Goal: Information Seeking & Learning: Check status

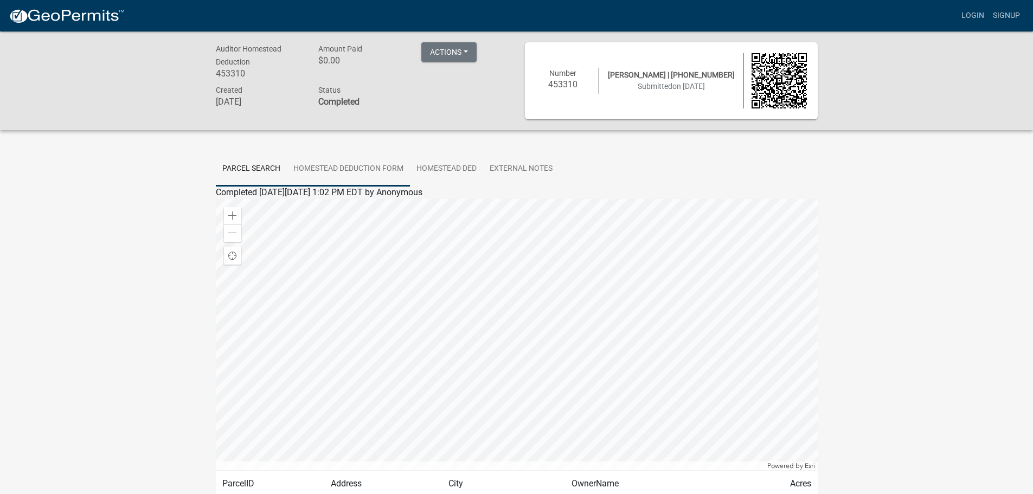
click at [359, 168] on link "Homestead Deduction Form" at bounding box center [348, 169] width 123 height 35
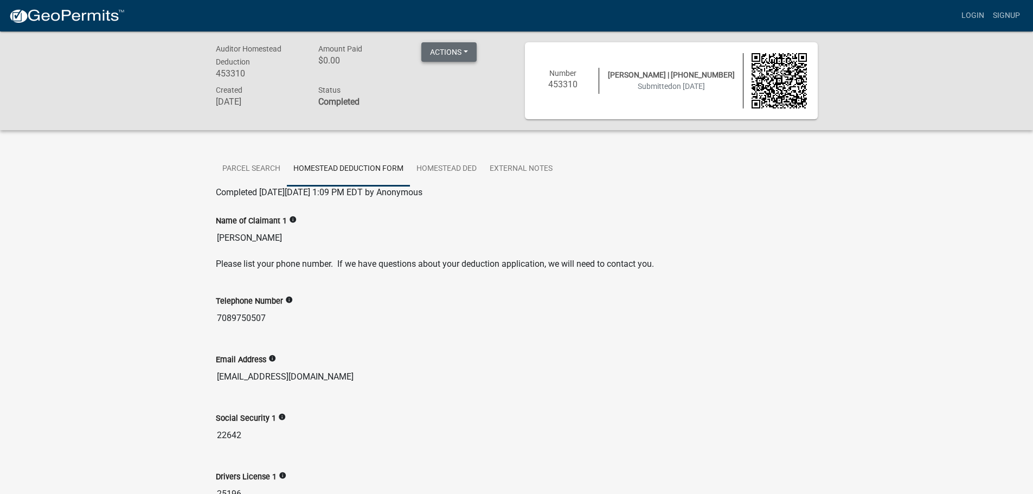
click at [470, 53] on button "Actions" at bounding box center [448, 52] width 55 height 20
click at [598, 200] on div "Name of Claimant 1 info [PERSON_NAME]" at bounding box center [517, 224] width 602 height 50
click at [259, 167] on link "Parcel search" at bounding box center [251, 169] width 71 height 35
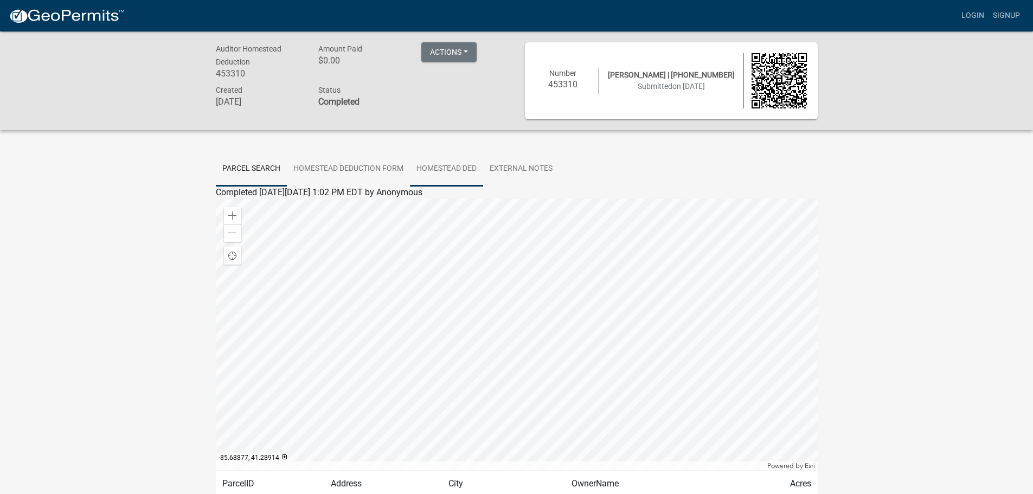
click at [474, 167] on link "Homestead Ded" at bounding box center [446, 169] width 73 height 35
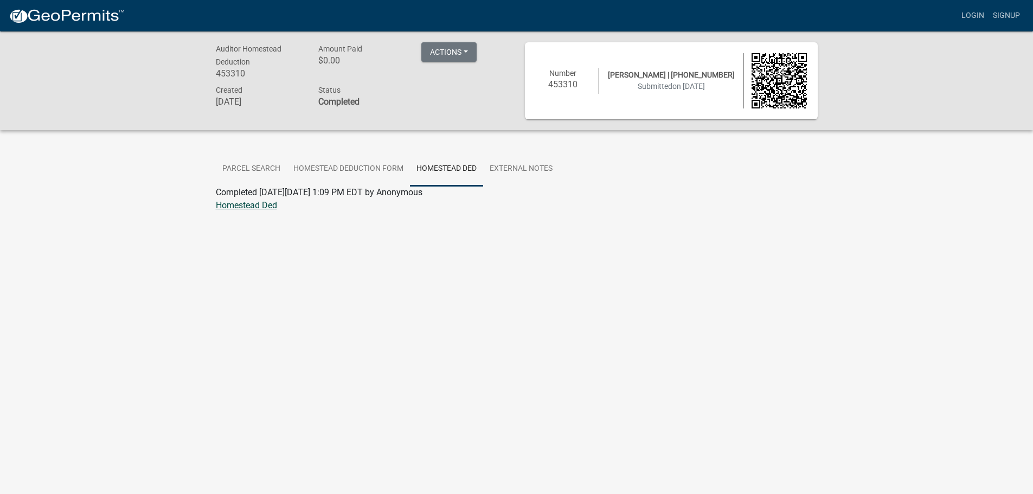
click at [263, 203] on link "Homestead Ded" at bounding box center [246, 205] width 61 height 10
click at [508, 164] on link "External Notes" at bounding box center [521, 169] width 76 height 35
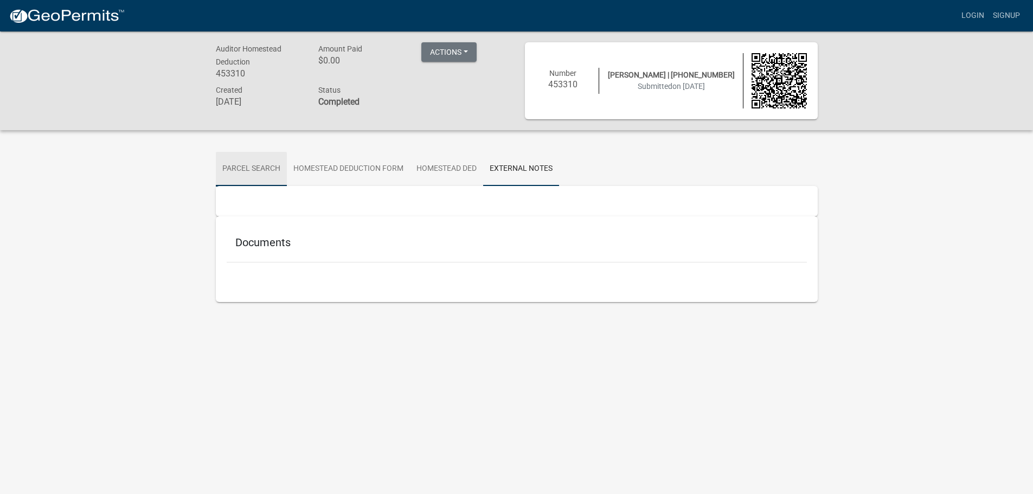
click at [254, 162] on link "Parcel search" at bounding box center [251, 169] width 71 height 35
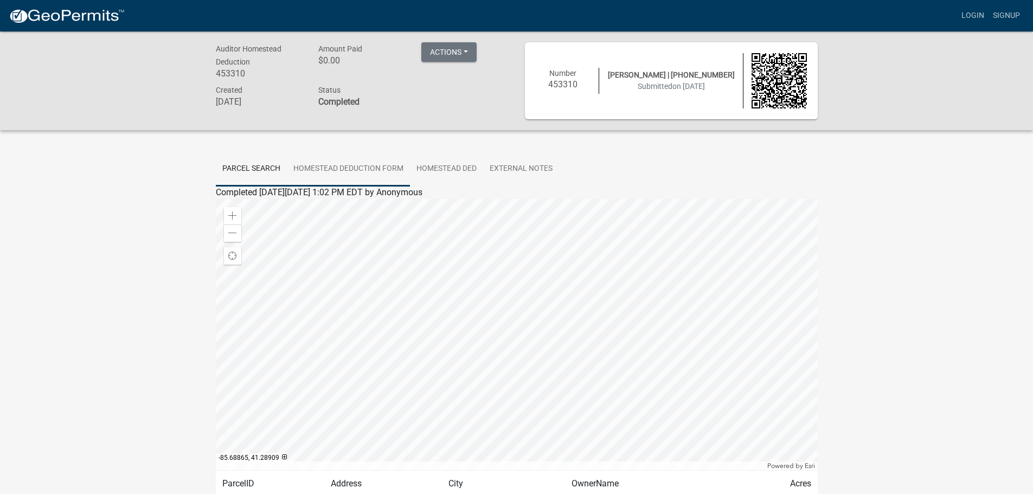
click at [355, 165] on link "Homestead Deduction Form" at bounding box center [348, 169] width 123 height 35
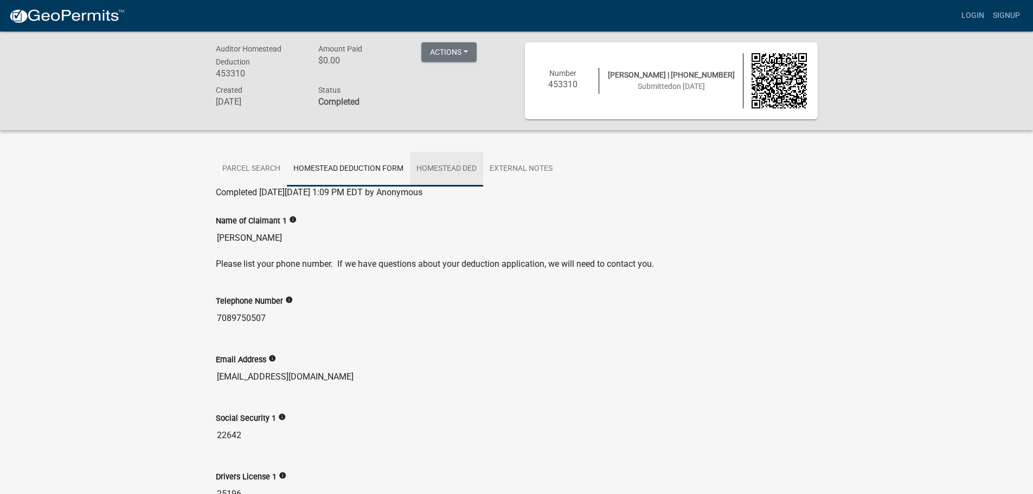
click at [456, 172] on link "Homestead Ded" at bounding box center [446, 169] width 73 height 35
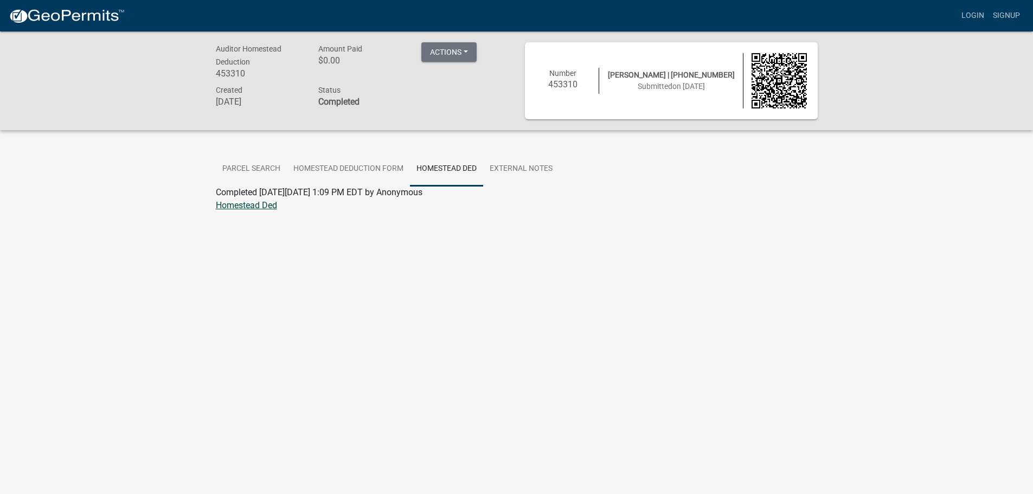
click at [274, 204] on link "Homestead Ded" at bounding box center [246, 205] width 61 height 10
click at [501, 170] on link "External Notes" at bounding box center [521, 169] width 76 height 35
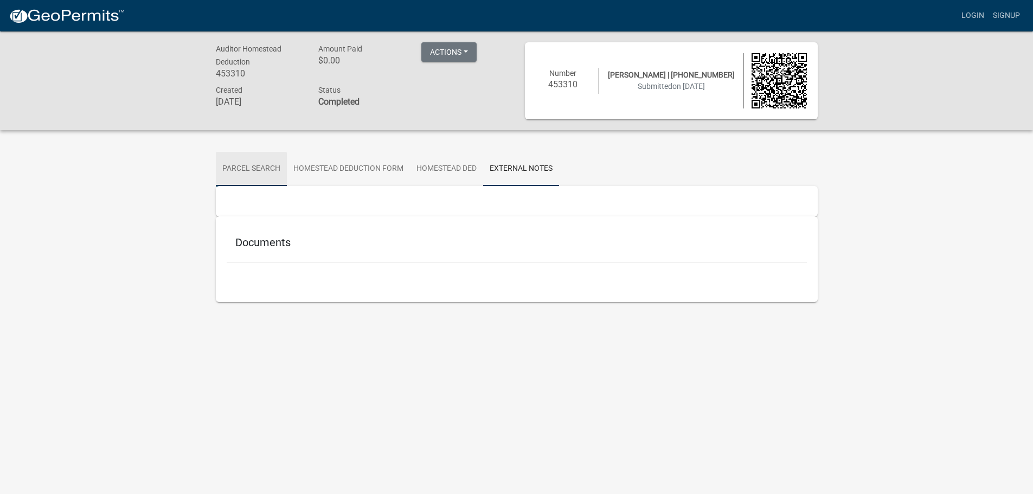
click at [239, 164] on link "Parcel search" at bounding box center [251, 169] width 71 height 35
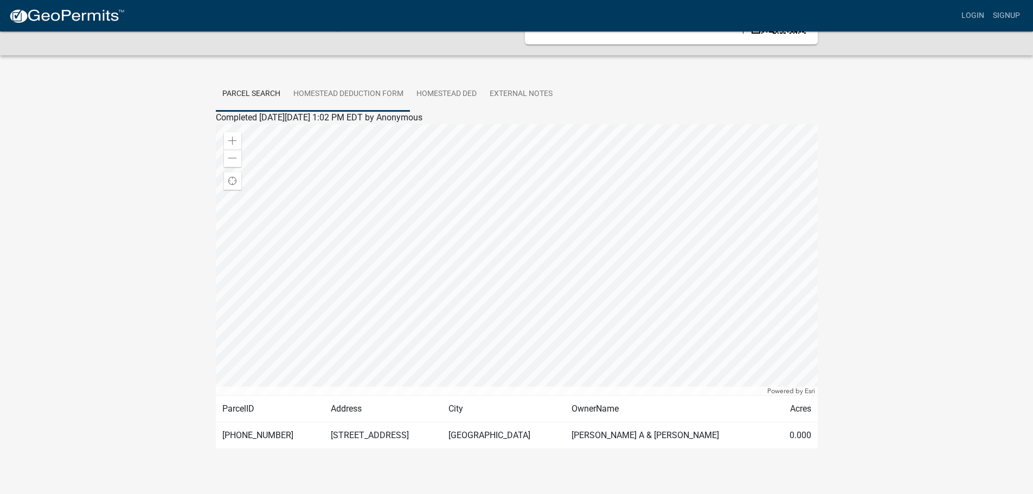
scroll to position [84, 0]
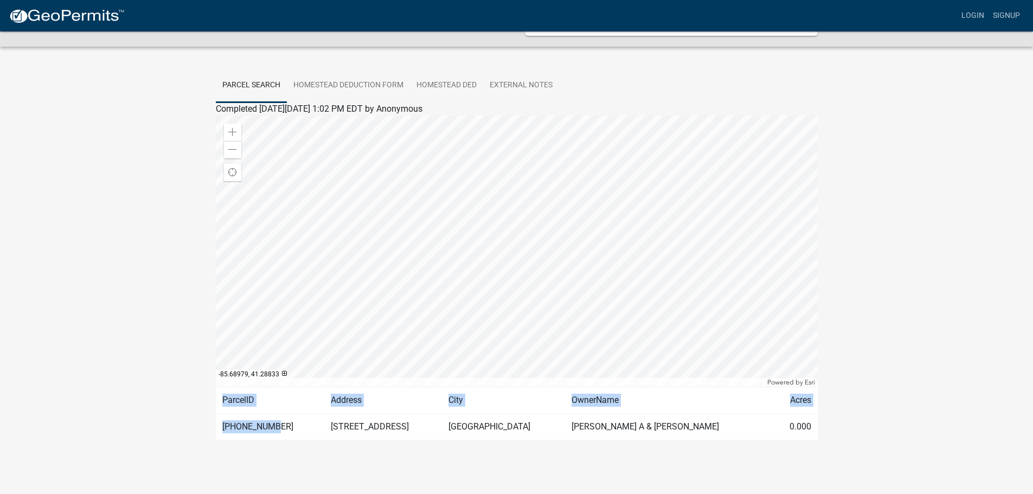
drag, startPoint x: 275, startPoint y: 425, endPoint x: 196, endPoint y: 425, distance: 79.2
click at [196, 425] on div "Auditor Homestead Deduction 453310 Amount Paid $0.00 Actions Printer Friendly C…" at bounding box center [516, 214] width 1033 height 533
click at [264, 431] on td "[PHONE_NUMBER]" at bounding box center [270, 426] width 109 height 27
drag, startPoint x: 277, startPoint y: 426, endPoint x: 222, endPoint y: 432, distance: 55.2
click at [222, 432] on td "[PHONE_NUMBER]" at bounding box center [270, 426] width 109 height 27
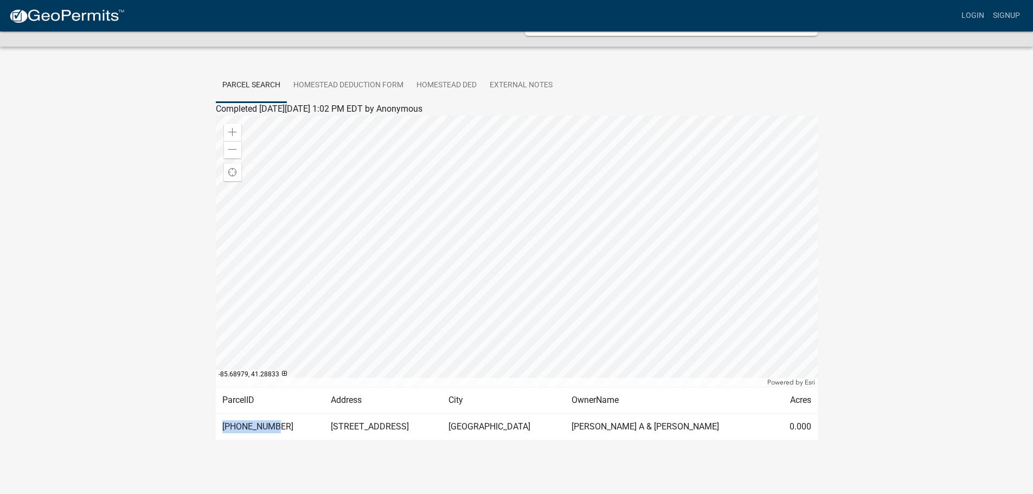
copy td "[PHONE_NUMBER]"
